Goal: Information Seeking & Learning: Learn about a topic

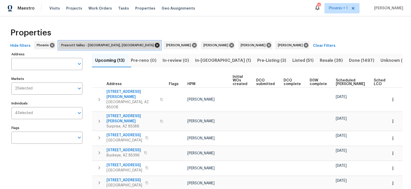
click at [154, 44] on icon at bounding box center [157, 45] width 6 height 6
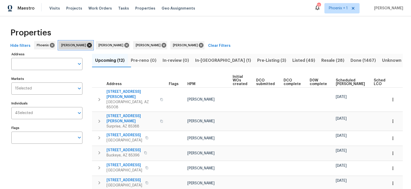
click at [88, 46] on icon at bounding box center [89, 45] width 5 height 5
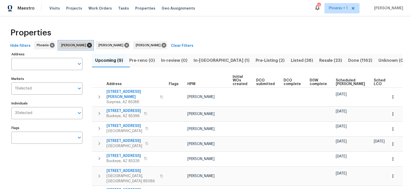
click at [87, 45] on icon at bounding box center [90, 45] width 6 height 6
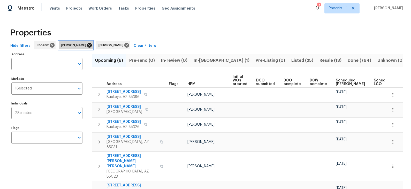
click at [88, 45] on icon at bounding box center [89, 45] width 5 height 5
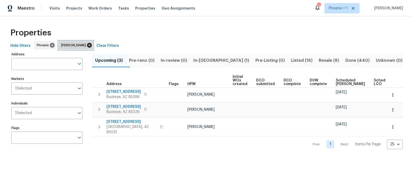
click at [87, 45] on icon at bounding box center [89, 45] width 5 height 5
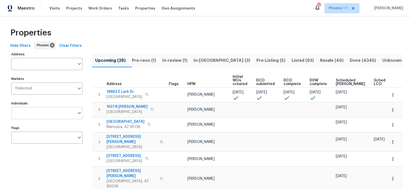
click at [47, 112] on input "Individuals" at bounding box center [42, 113] width 63 height 12
type input "scott"
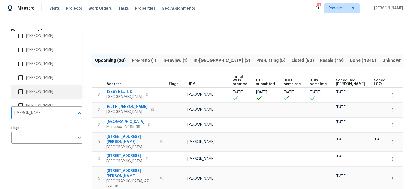
scroll to position [117, 0]
click at [42, 90] on li "Scott Nicol" at bounding box center [46, 90] width 63 height 11
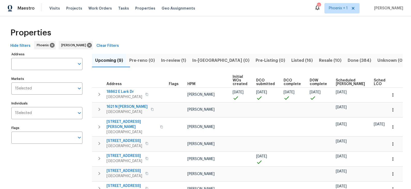
click at [61, 165] on div "Address Address Markets 1 Selected Markets Individuals 1 Selected Individuals F…" at bounding box center [50, 147] width 78 height 192
click at [291, 59] on span "Listed (16)" at bounding box center [301, 60] width 21 height 7
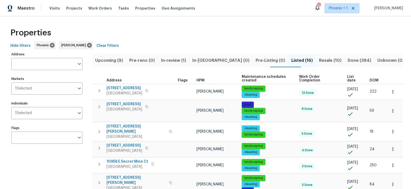
click at [373, 79] on span "DOM" at bounding box center [373, 81] width 9 height 4
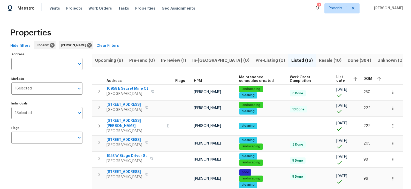
click at [372, 77] on span "DOM" at bounding box center [367, 79] width 9 height 4
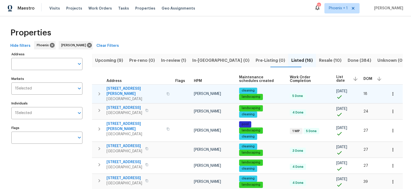
click at [127, 88] on span "30941 N Karen Ave" at bounding box center [134, 91] width 57 height 10
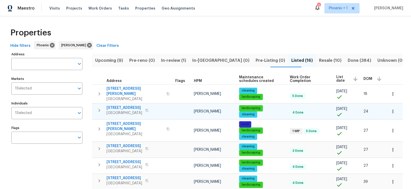
click at [129, 105] on span "33153 N Cat Hills Ave" at bounding box center [124, 107] width 36 height 5
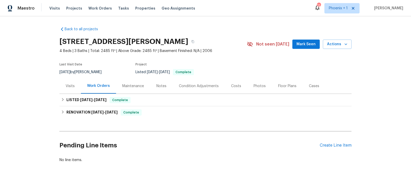
click at [235, 85] on div "Costs" at bounding box center [236, 85] width 10 height 5
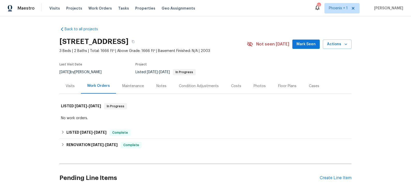
click at [233, 86] on div "Costs" at bounding box center [236, 85] width 10 height 5
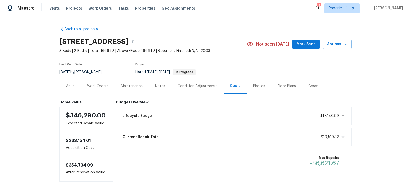
click at [97, 87] on div "Work Orders" at bounding box center [97, 85] width 21 height 5
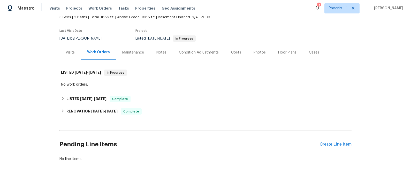
scroll to position [41, 0]
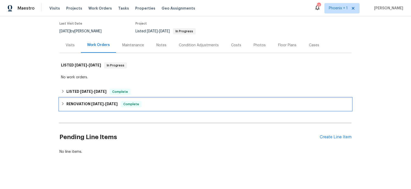
click at [156, 102] on div "RENOVATION 9/2/25 - 9/16/25 Complete" at bounding box center [205, 104] width 289 height 6
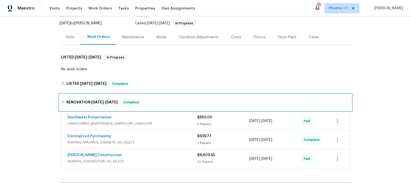
scroll to position [47, 0]
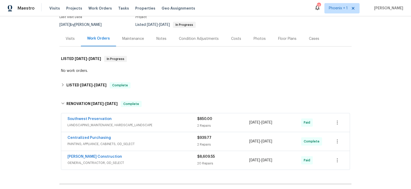
click at [71, 39] on div "Visits" at bounding box center [70, 38] width 9 height 5
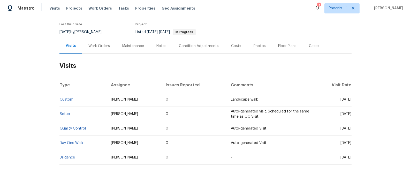
scroll to position [39, 0]
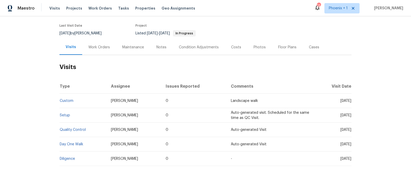
click at [159, 47] on div "Notes" at bounding box center [161, 47] width 10 height 5
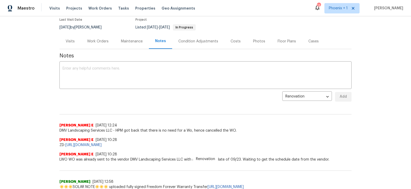
scroll to position [44, 0]
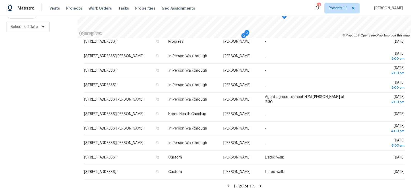
scroll to position [190, 0]
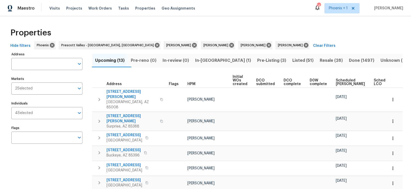
click at [257, 60] on span "Pre-Listing (3)" at bounding box center [271, 60] width 29 height 7
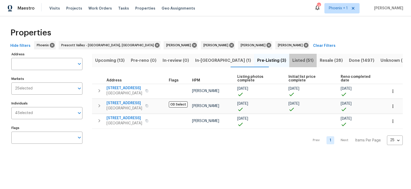
click at [292, 61] on span "Listed (51)" at bounding box center [302, 60] width 21 height 7
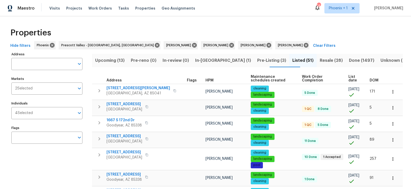
click at [372, 79] on span "DOM" at bounding box center [373, 81] width 9 height 4
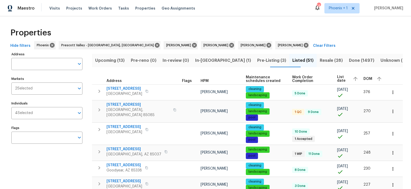
click at [372, 77] on span "DOM" at bounding box center [367, 79] width 9 height 4
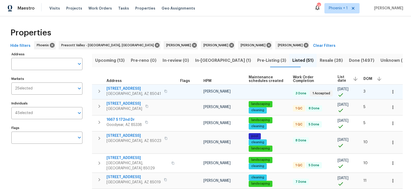
click at [125, 89] on span "7511 S 12th Ave" at bounding box center [133, 88] width 55 height 5
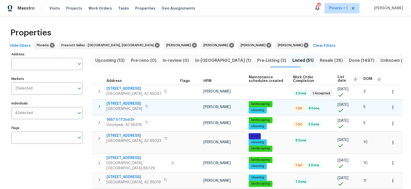
click at [127, 104] on span "12406 W Rosewood Dr" at bounding box center [124, 103] width 36 height 5
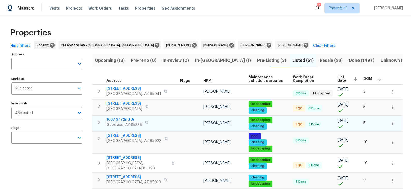
click at [125, 118] on span "1667 S 172nd Dr" at bounding box center [123, 119] width 35 height 5
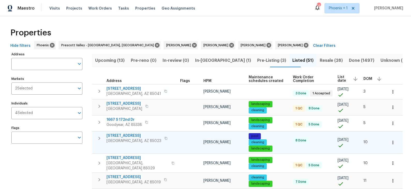
click at [129, 135] on span "2337 W Tierra Buena Ln" at bounding box center [133, 135] width 55 height 5
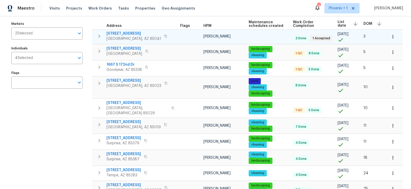
scroll to position [56, 0]
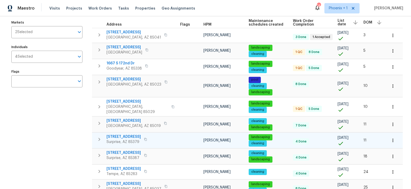
click at [146, 138] on icon "button" at bounding box center [145, 139] width 3 height 3
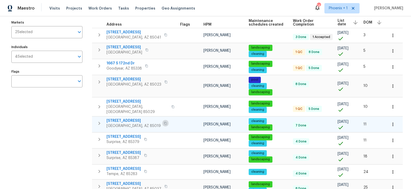
click at [164, 122] on icon "button" at bounding box center [165, 123] width 3 height 3
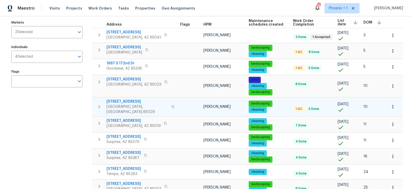
click at [172, 105] on icon "button" at bounding box center [173, 106] width 3 height 3
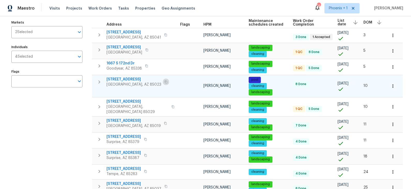
click at [165, 81] on icon "button" at bounding box center [166, 81] width 3 height 3
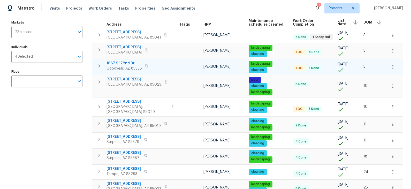
click at [146, 66] on icon "button" at bounding box center [146, 65] width 3 height 3
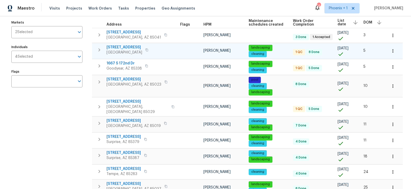
click at [148, 49] on icon "button" at bounding box center [146, 49] width 3 height 3
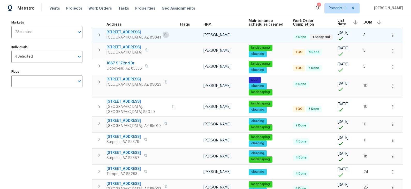
click at [164, 35] on icon "button" at bounding box center [165, 34] width 3 height 3
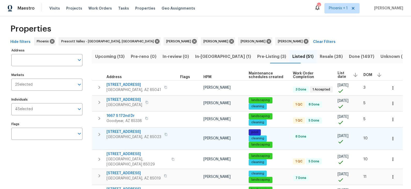
scroll to position [3, 0]
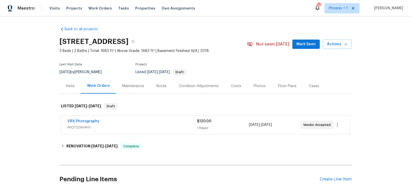
click at [69, 87] on div "Visits" at bounding box center [70, 85] width 9 height 5
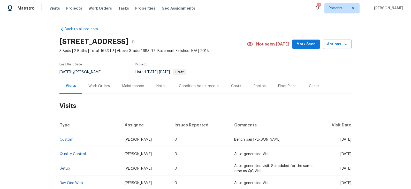
click at [234, 87] on div "Costs" at bounding box center [236, 85] width 10 height 5
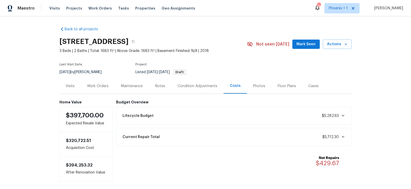
click at [256, 87] on div "Photos" at bounding box center [259, 85] width 12 height 5
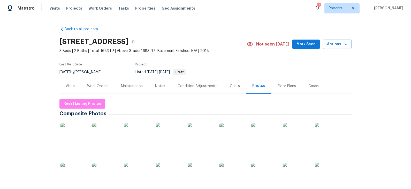
click at [77, 135] on img at bounding box center [73, 136] width 26 height 26
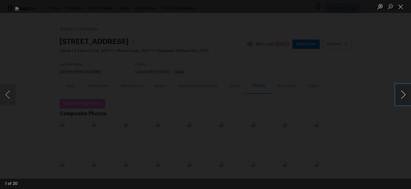
click at [403, 96] on button "Next image" at bounding box center [403, 94] width 16 height 21
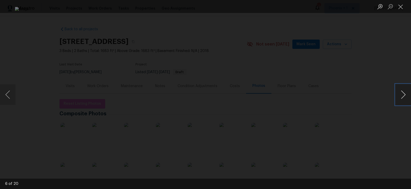
click at [403, 96] on button "Next image" at bounding box center [403, 94] width 16 height 21
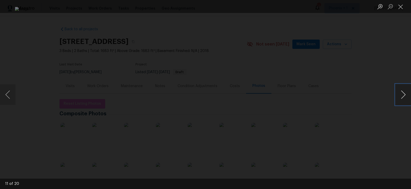
click at [403, 96] on button "Next image" at bounding box center [403, 94] width 16 height 21
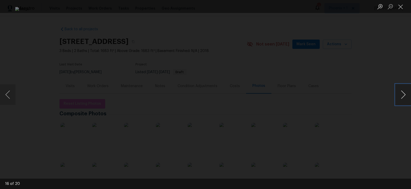
click at [403, 96] on button "Next image" at bounding box center [403, 94] width 16 height 21
click at [9, 99] on button "Previous image" at bounding box center [8, 94] width 16 height 21
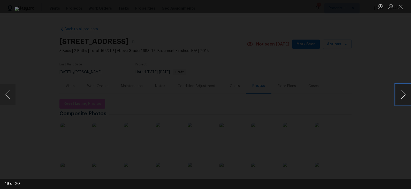
click at [403, 96] on button "Next image" at bounding box center [403, 94] width 16 height 21
click at [373, 92] on div "Lightbox" at bounding box center [205, 94] width 411 height 189
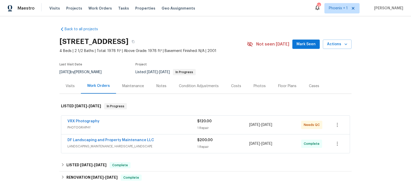
click at [73, 88] on div "Visits" at bounding box center [70, 85] width 9 height 5
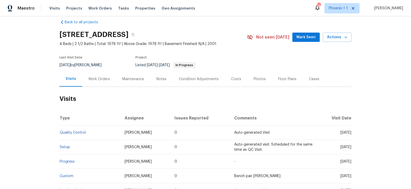
scroll to position [6, 0]
click at [256, 80] on div "Photos" at bounding box center [259, 79] width 12 height 5
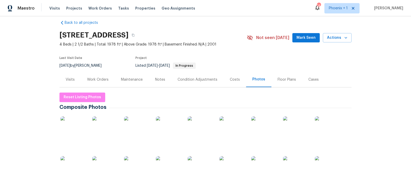
click at [66, 127] on img at bounding box center [73, 129] width 26 height 26
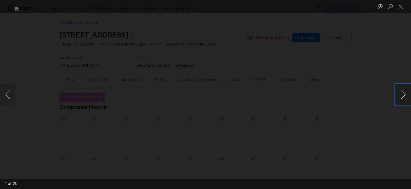
click at [405, 97] on button "Next image" at bounding box center [403, 94] width 16 height 21
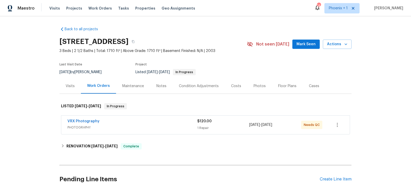
click at [72, 85] on div "Visits" at bounding box center [70, 85] width 9 height 5
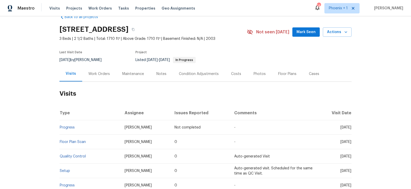
scroll to position [12, 0]
click at [235, 73] on div "Costs" at bounding box center [236, 74] width 10 height 5
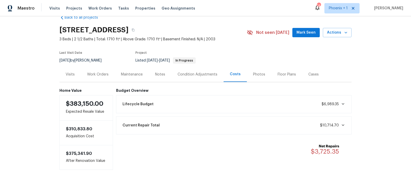
click at [255, 74] on div "Photos" at bounding box center [259, 74] width 12 height 5
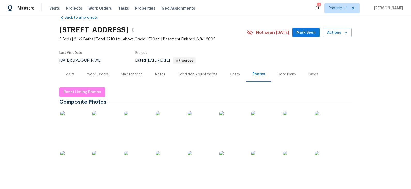
click at [73, 124] on img at bounding box center [73, 124] width 26 height 26
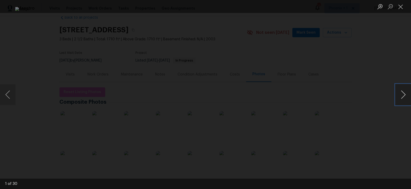
click at [402, 95] on button "Next image" at bounding box center [403, 94] width 16 height 21
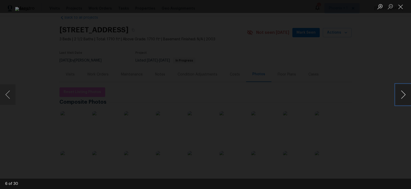
click at [402, 95] on button "Next image" at bounding box center [403, 94] width 16 height 21
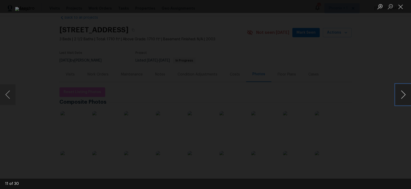
click at [402, 95] on button "Next image" at bounding box center [403, 94] width 16 height 21
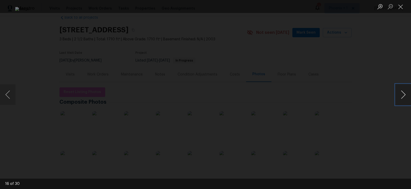
click at [402, 95] on button "Next image" at bounding box center [403, 94] width 16 height 21
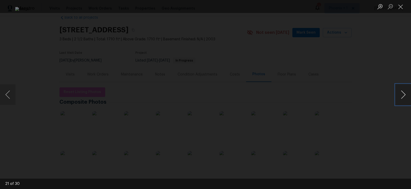
click at [402, 95] on button "Next image" at bounding box center [403, 94] width 16 height 21
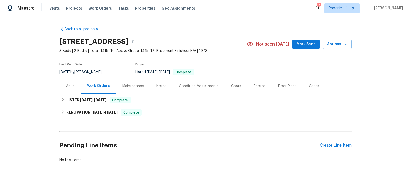
click at [233, 86] on div "Costs" at bounding box center [236, 85] width 10 height 5
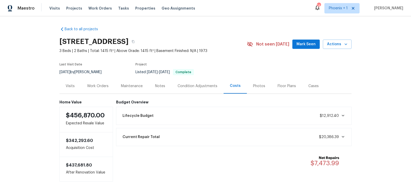
click at [258, 88] on div "Photos" at bounding box center [259, 85] width 12 height 5
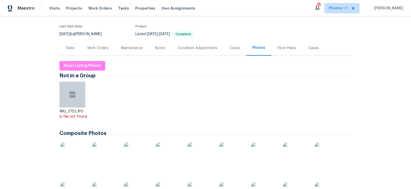
scroll to position [84, 0]
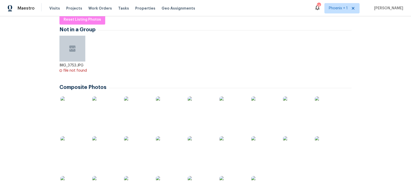
click at [75, 112] on img at bounding box center [73, 109] width 26 height 26
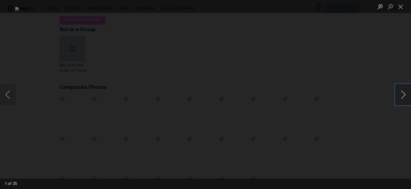
click at [404, 97] on button "Next image" at bounding box center [403, 94] width 16 height 21
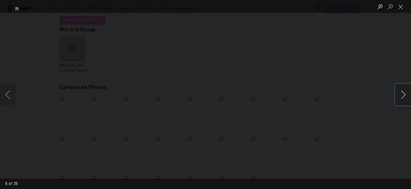
click at [404, 97] on button "Next image" at bounding box center [403, 94] width 16 height 21
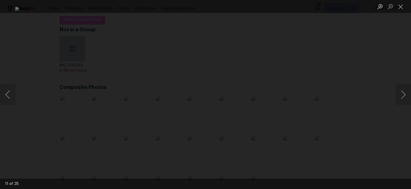
click at [378, 67] on div "Lightbox" at bounding box center [205, 94] width 411 height 189
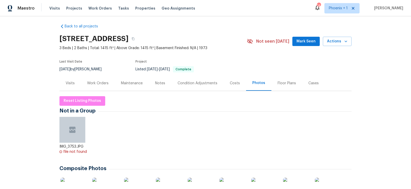
scroll to position [0, 0]
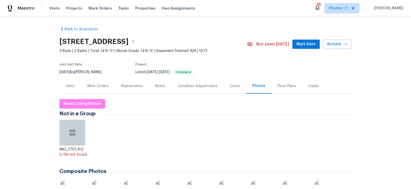
click at [234, 88] on div "Costs" at bounding box center [235, 85] width 10 height 5
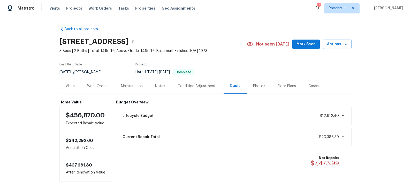
click at [70, 86] on div "Visits" at bounding box center [70, 85] width 9 height 5
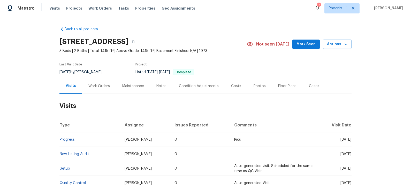
click at [188, 85] on div "Condition Adjustments" at bounding box center [199, 85] width 40 height 5
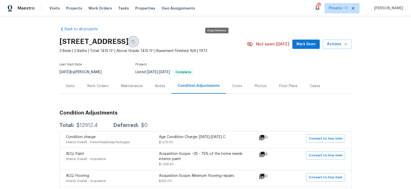
click at [134, 42] on icon "button" at bounding box center [133, 41] width 3 height 3
